Goal: Information Seeking & Learning: Learn about a topic

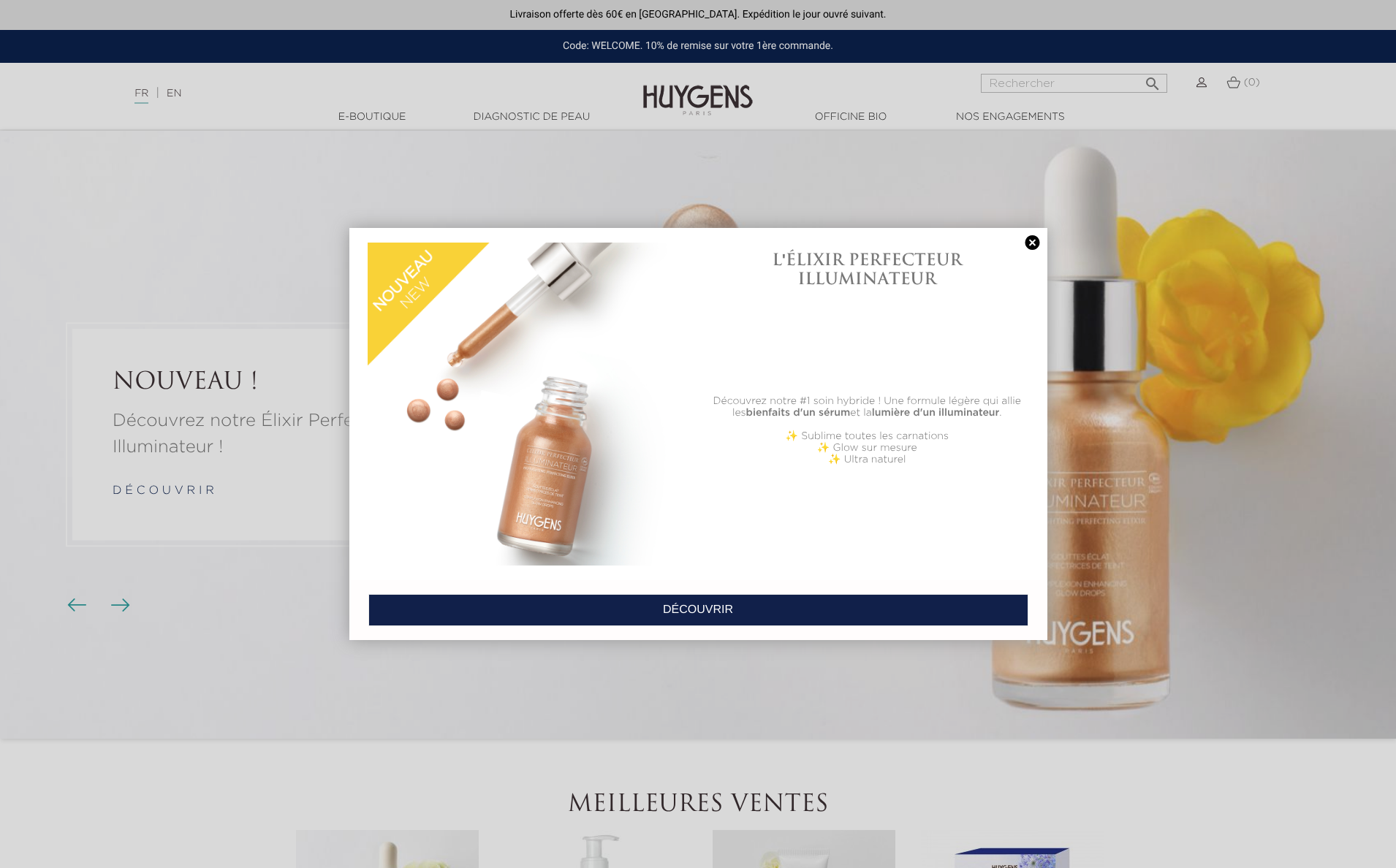
click at [1033, 243] on link at bounding box center [1033, 243] width 21 height 16
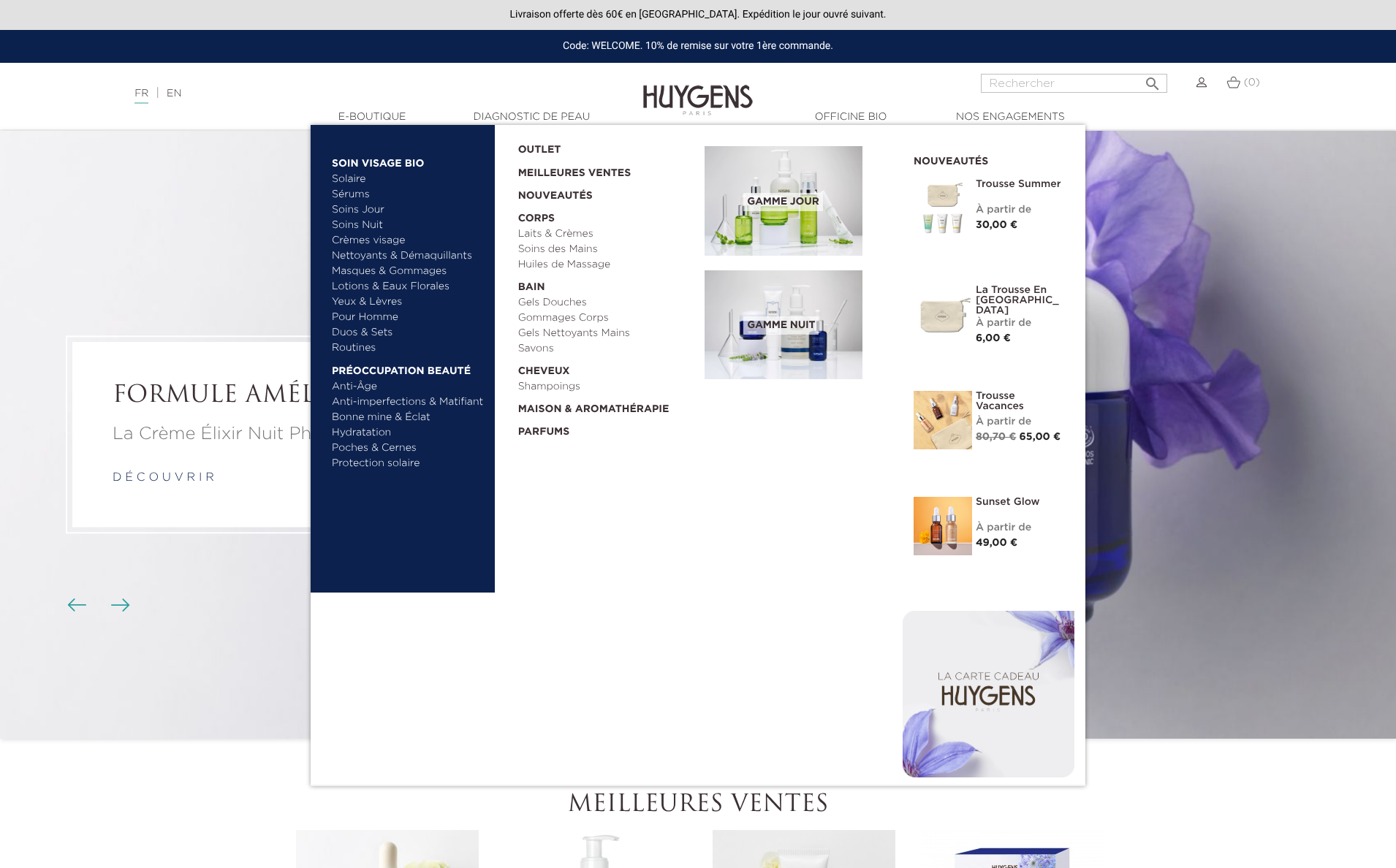
click at [369, 121] on link "  E-Boutique" at bounding box center [372, 117] width 146 height 16
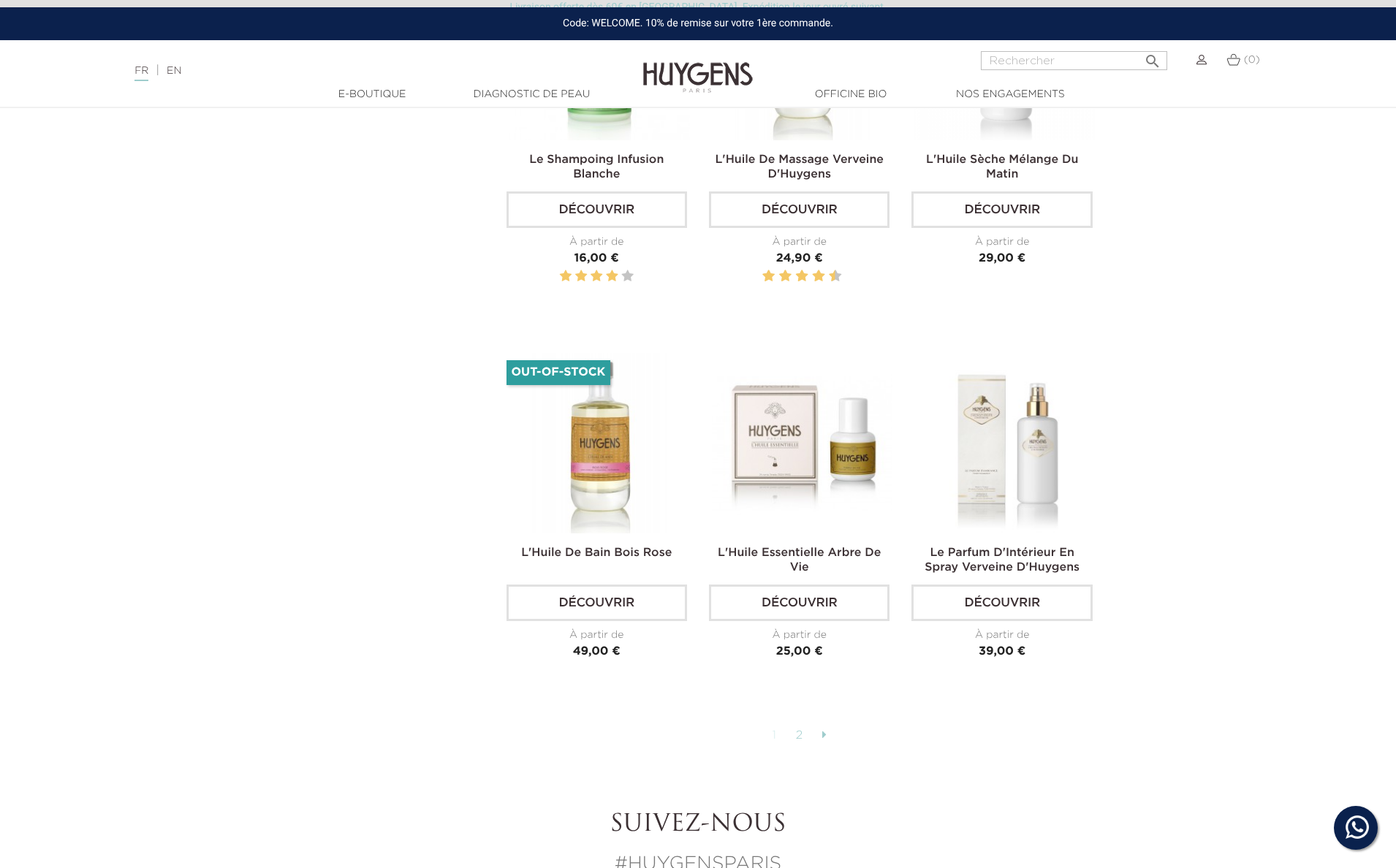
scroll to position [3630, 0]
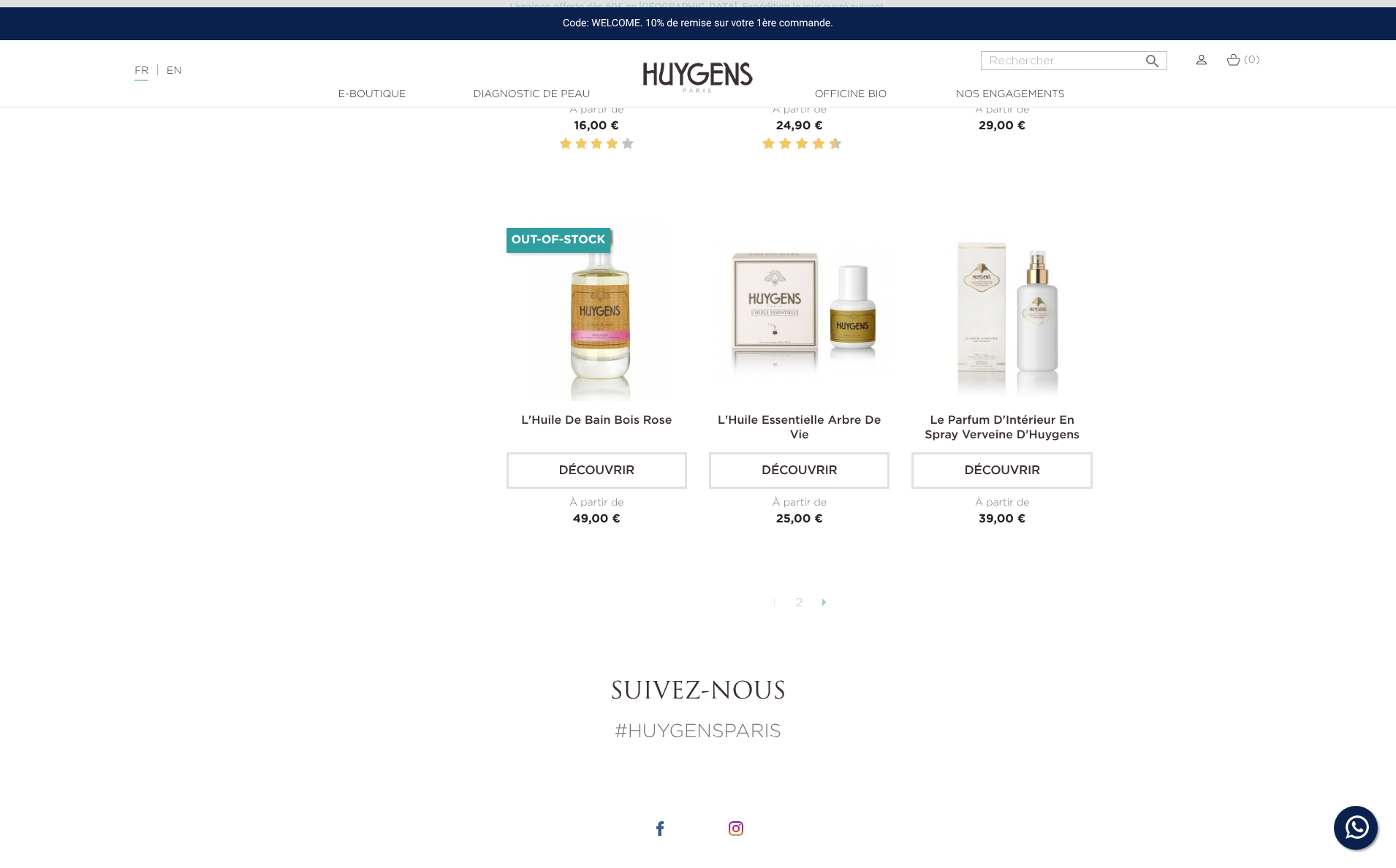
click at [801, 599] on link "2" at bounding box center [800, 603] width 22 height 25
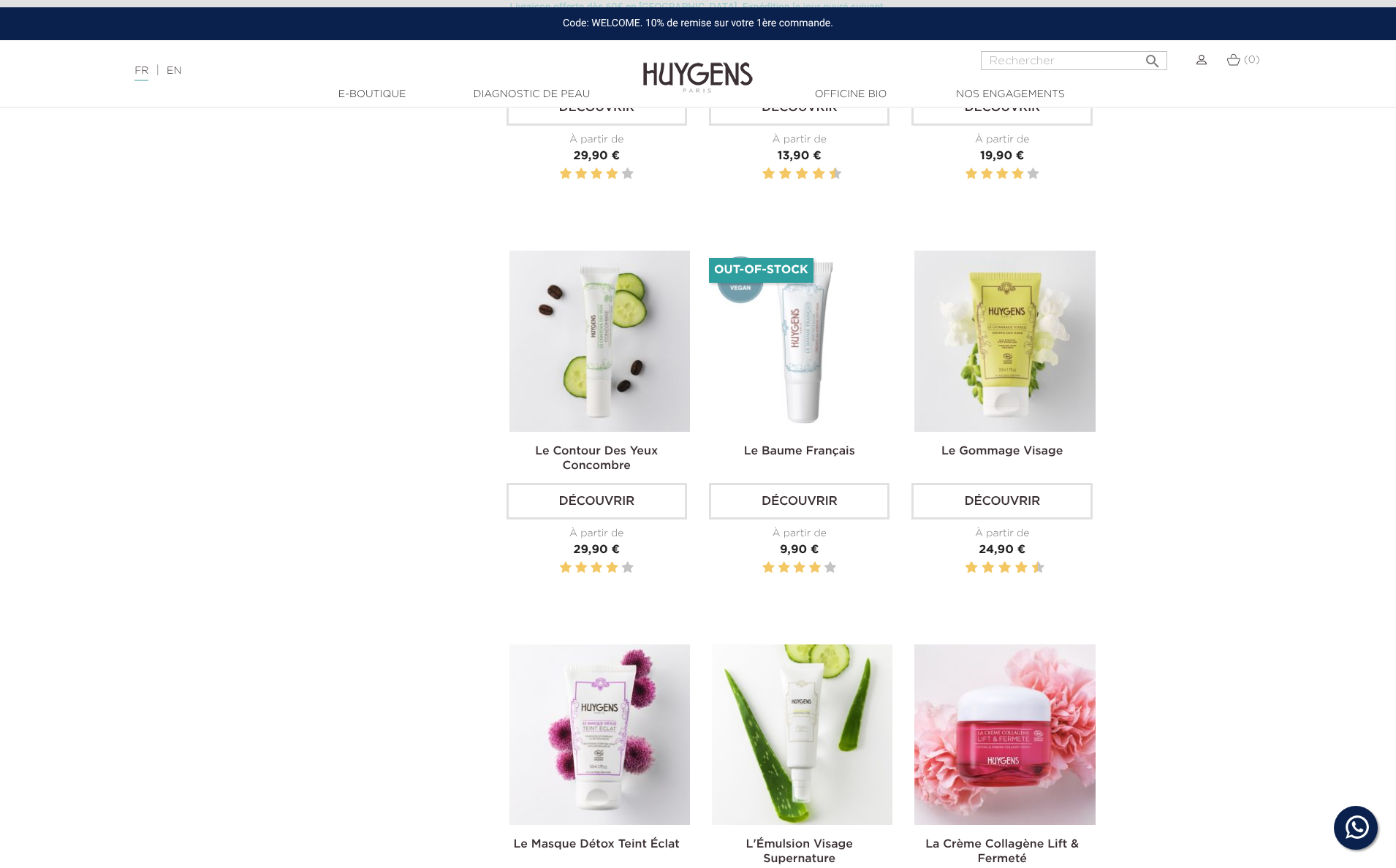
scroll to position [1577, 0]
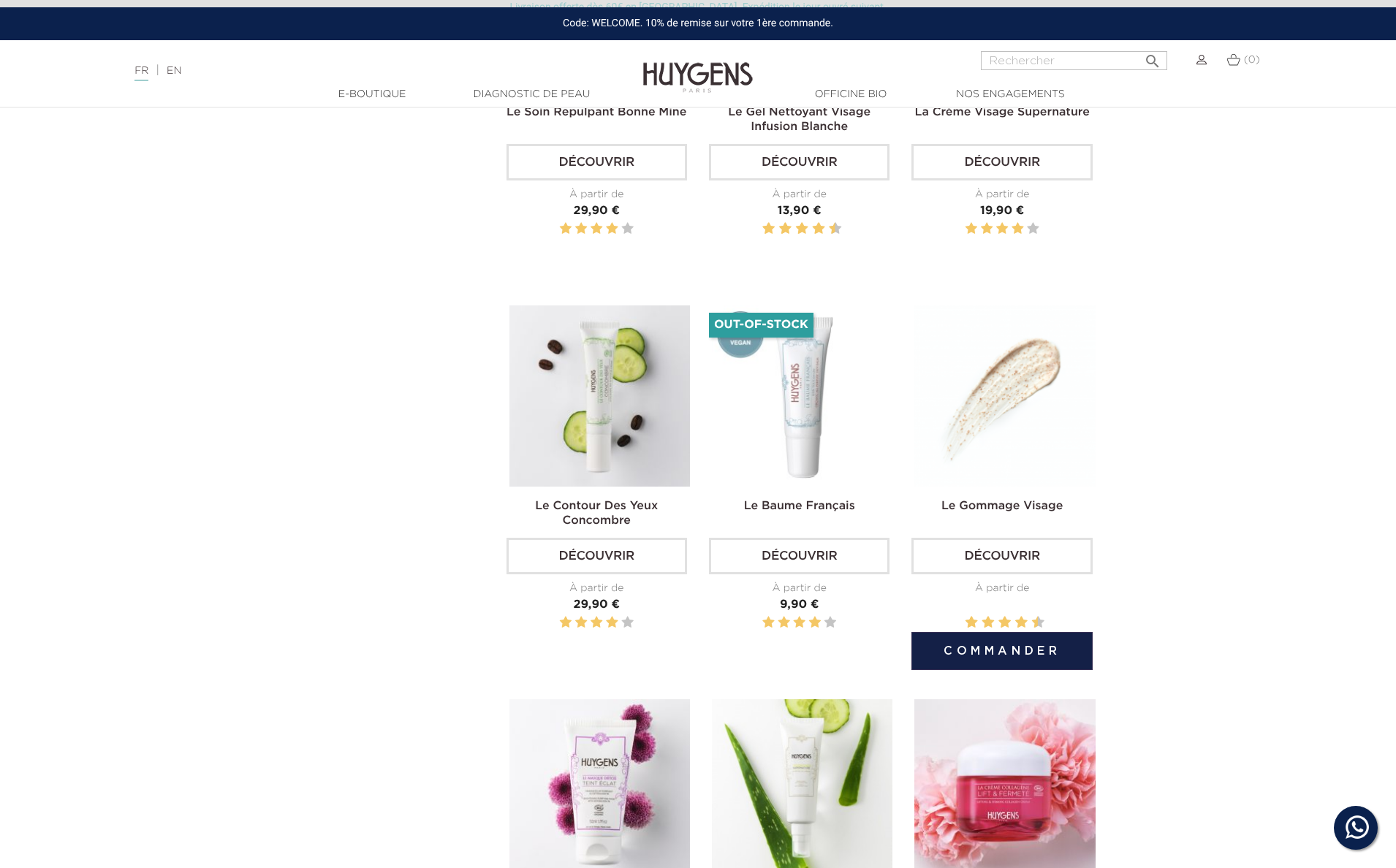
click at [1016, 406] on img at bounding box center [1004, 395] width 181 height 181
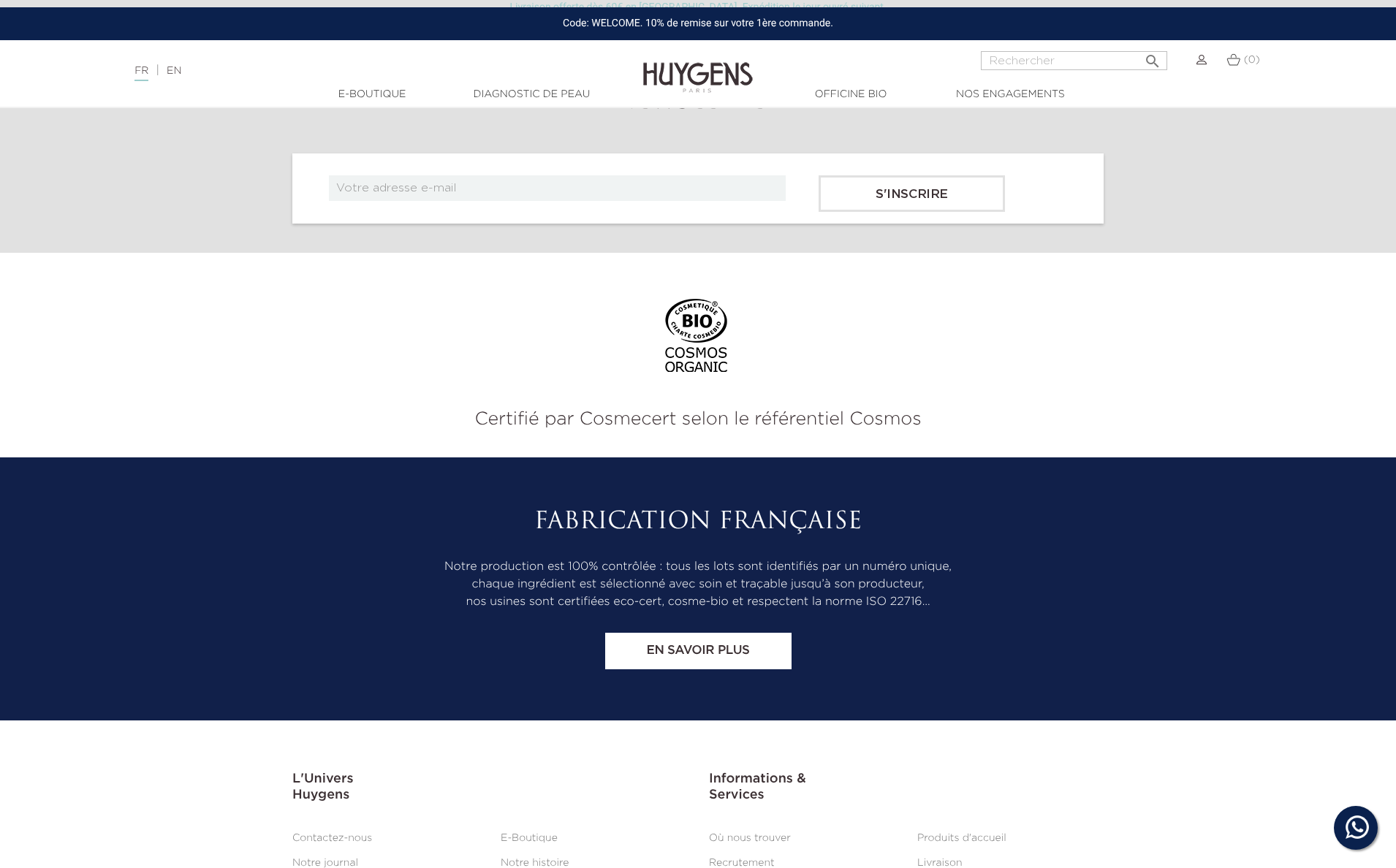
scroll to position [3020, 0]
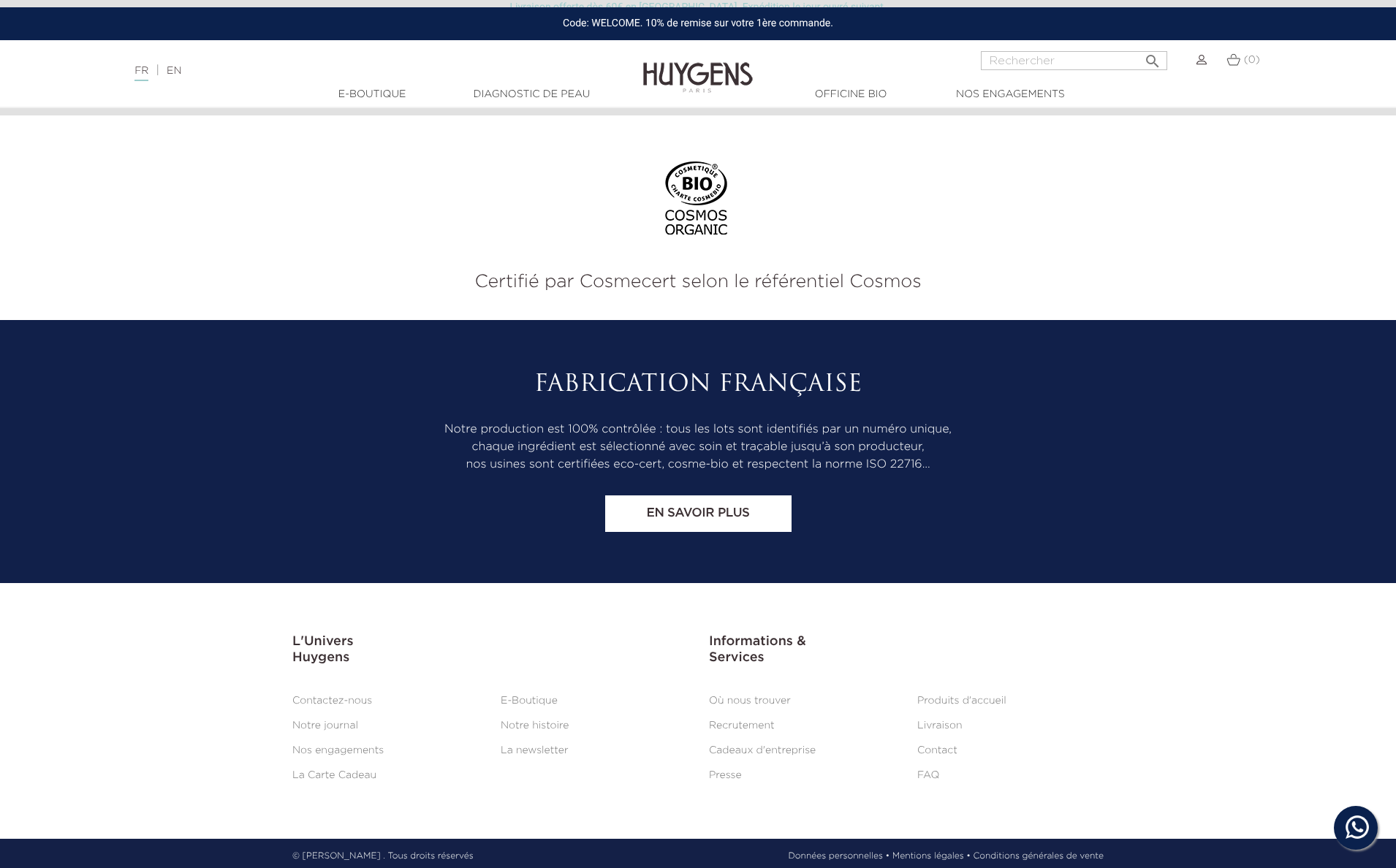
click at [947, 720] on link "Livraison" at bounding box center [940, 725] width 45 height 10
